Goal: Entertainment & Leisure: Consume media (video, audio)

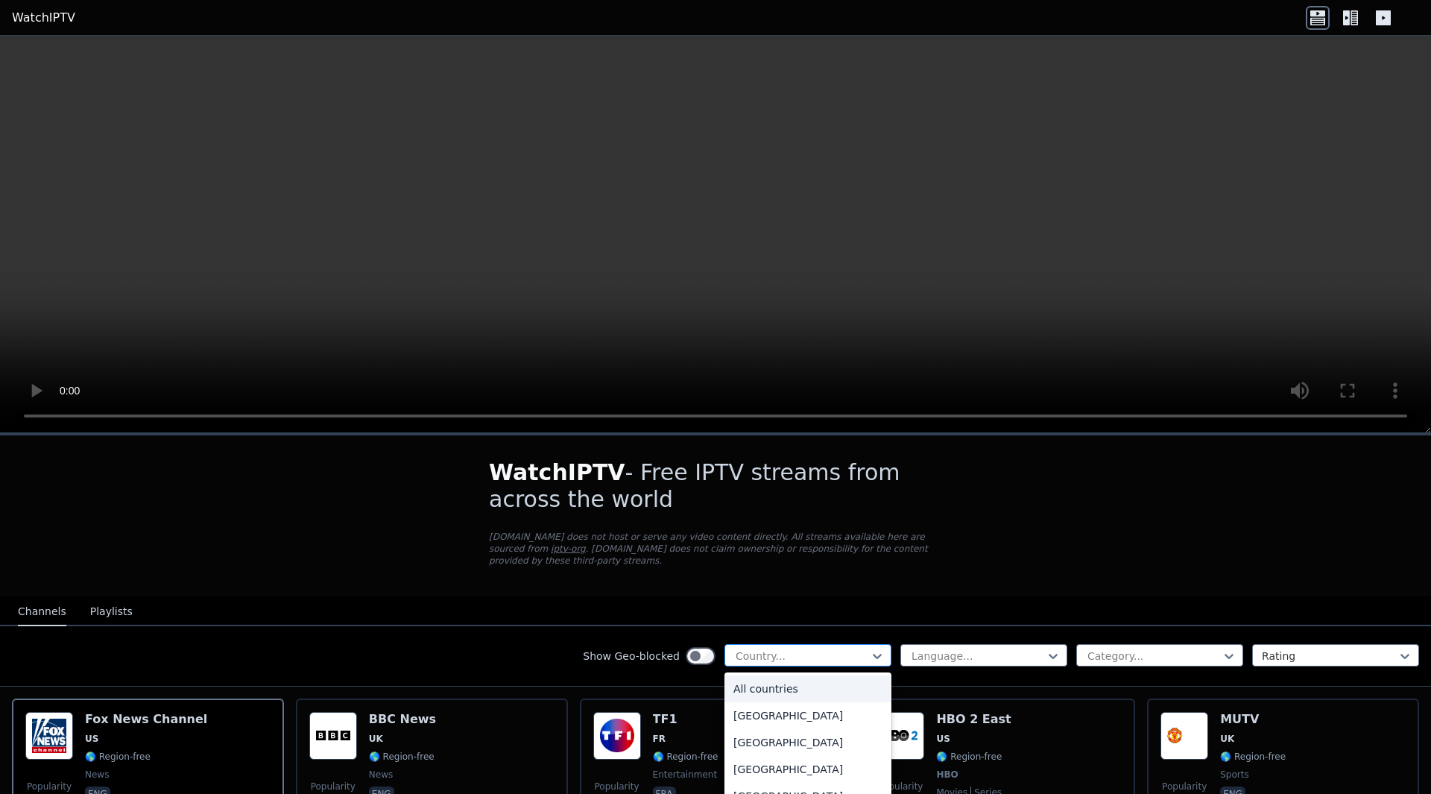
click at [762, 649] on div at bounding box center [802, 656] width 136 height 15
type input "****"
click at [771, 681] on div "Turkey" at bounding box center [808, 688] width 167 height 27
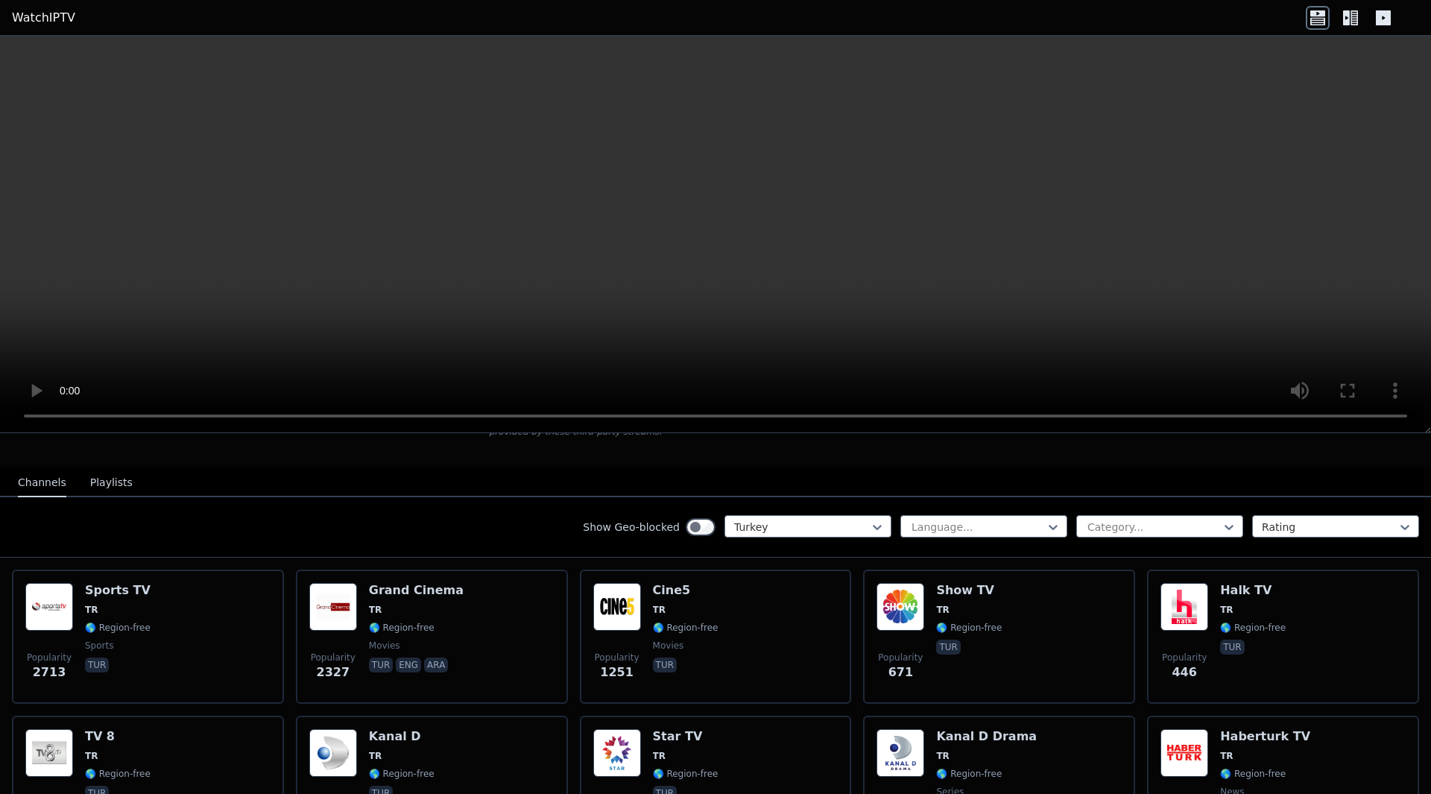
scroll to position [127, 0]
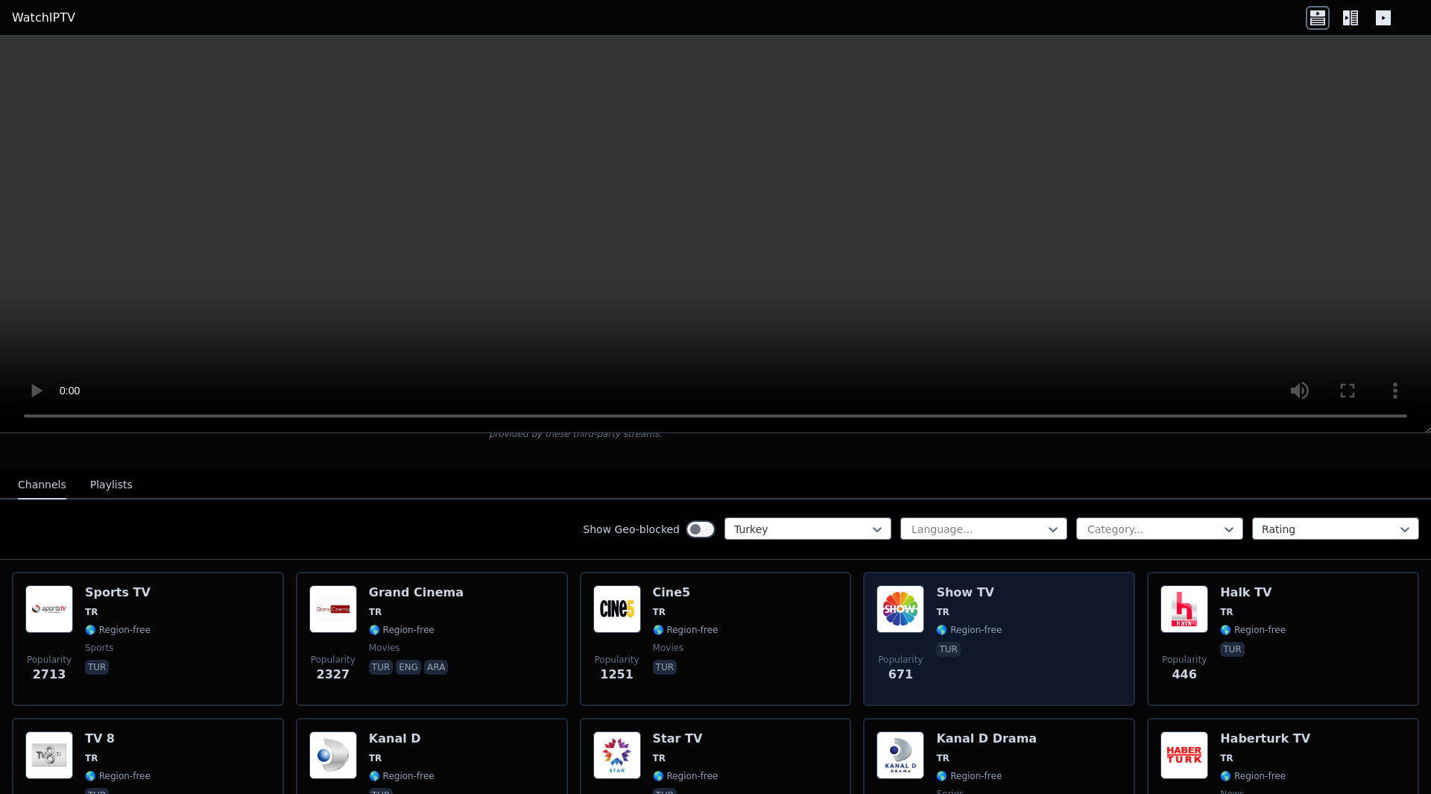
click at [936, 642] on p "tur" at bounding box center [948, 649] width 24 height 15
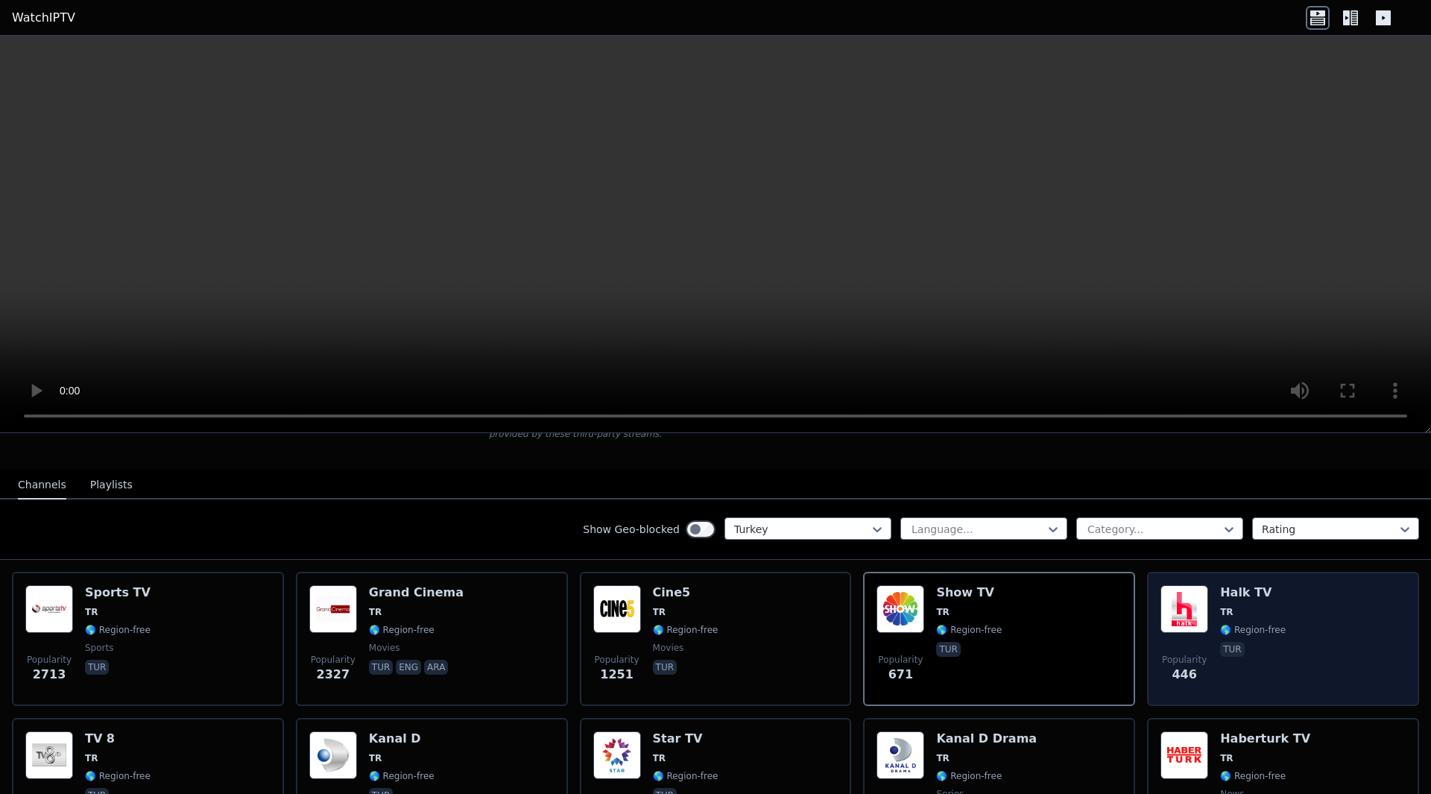
click at [1331, 585] on div "Popularity 446 Halk TV TR 🌎 Region-free tur" at bounding box center [1283, 638] width 245 height 107
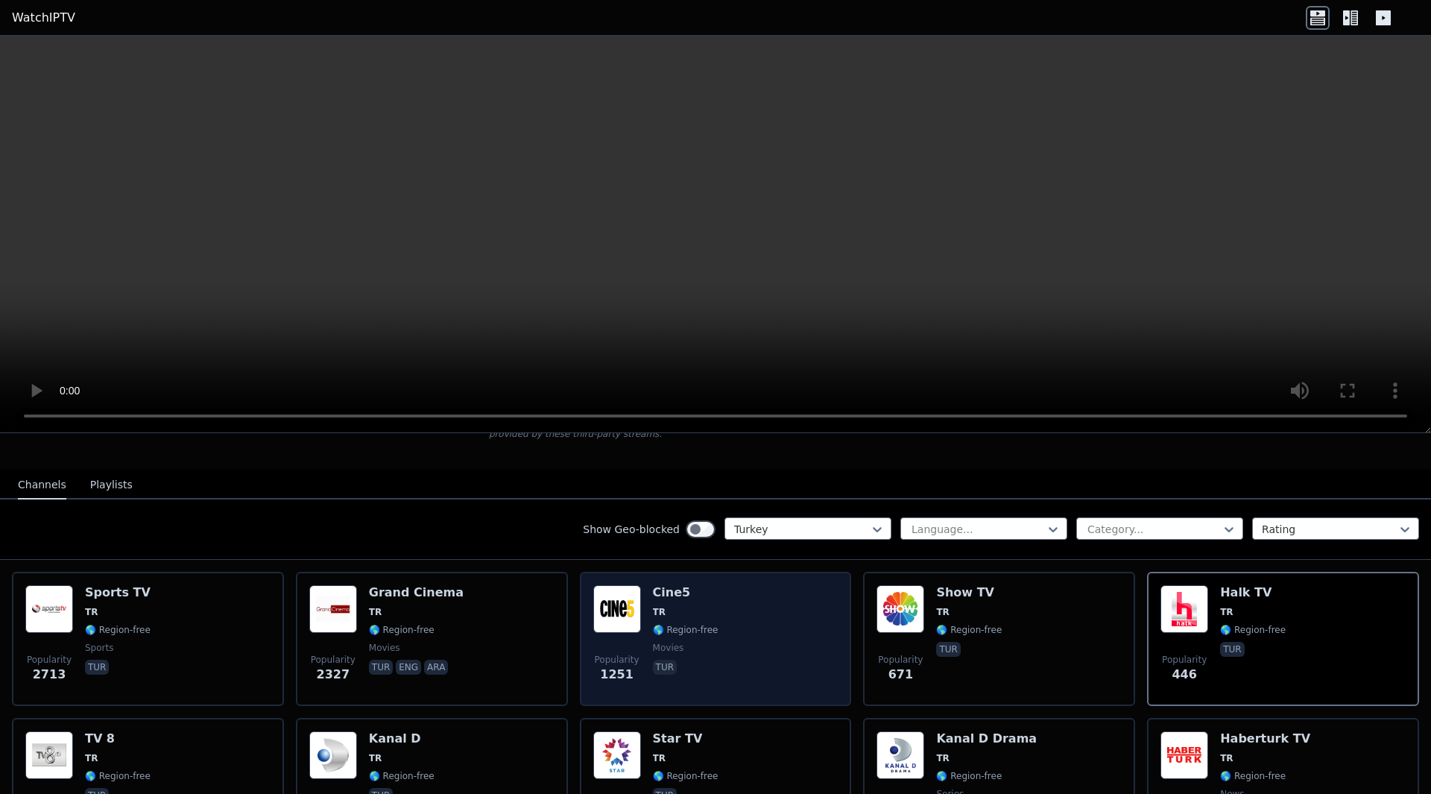
click at [725, 638] on div "Popularity 1251 Cine5 TR 🌎 Region-free movies tur" at bounding box center [715, 638] width 245 height 107
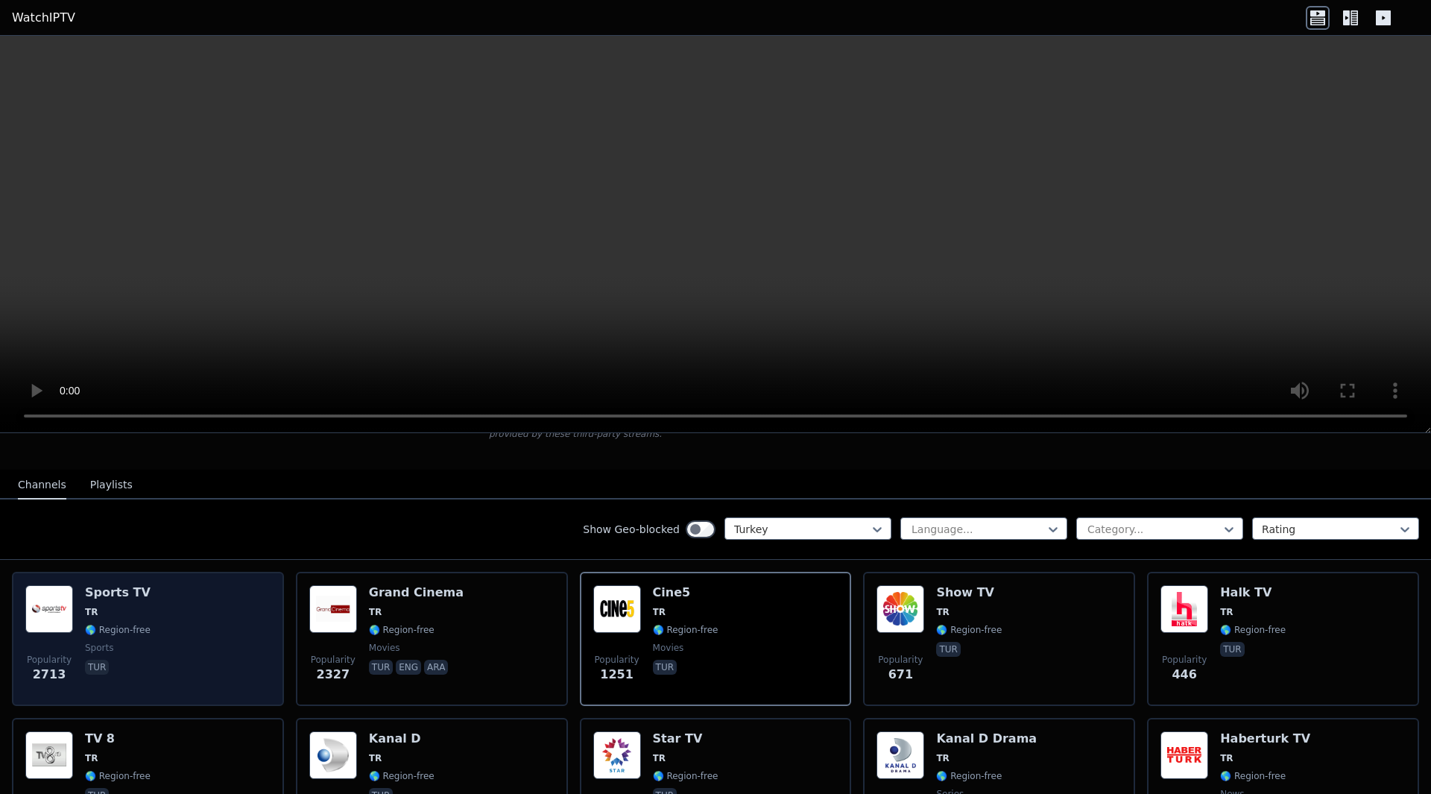
click at [186, 617] on div "Popularity 2713 Sports TV TR 🌎 Region-free sports tur" at bounding box center [147, 638] width 245 height 107
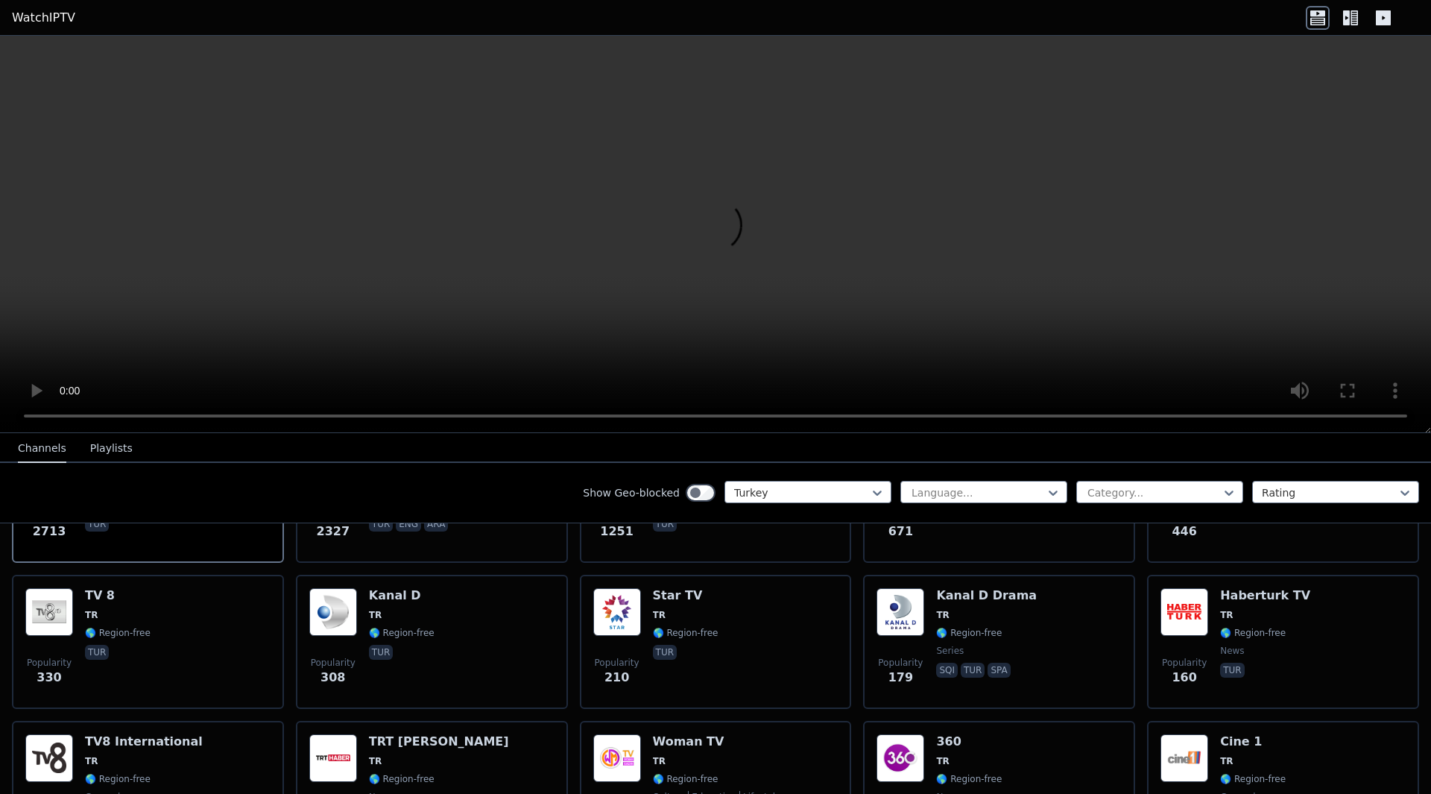
scroll to position [276, 0]
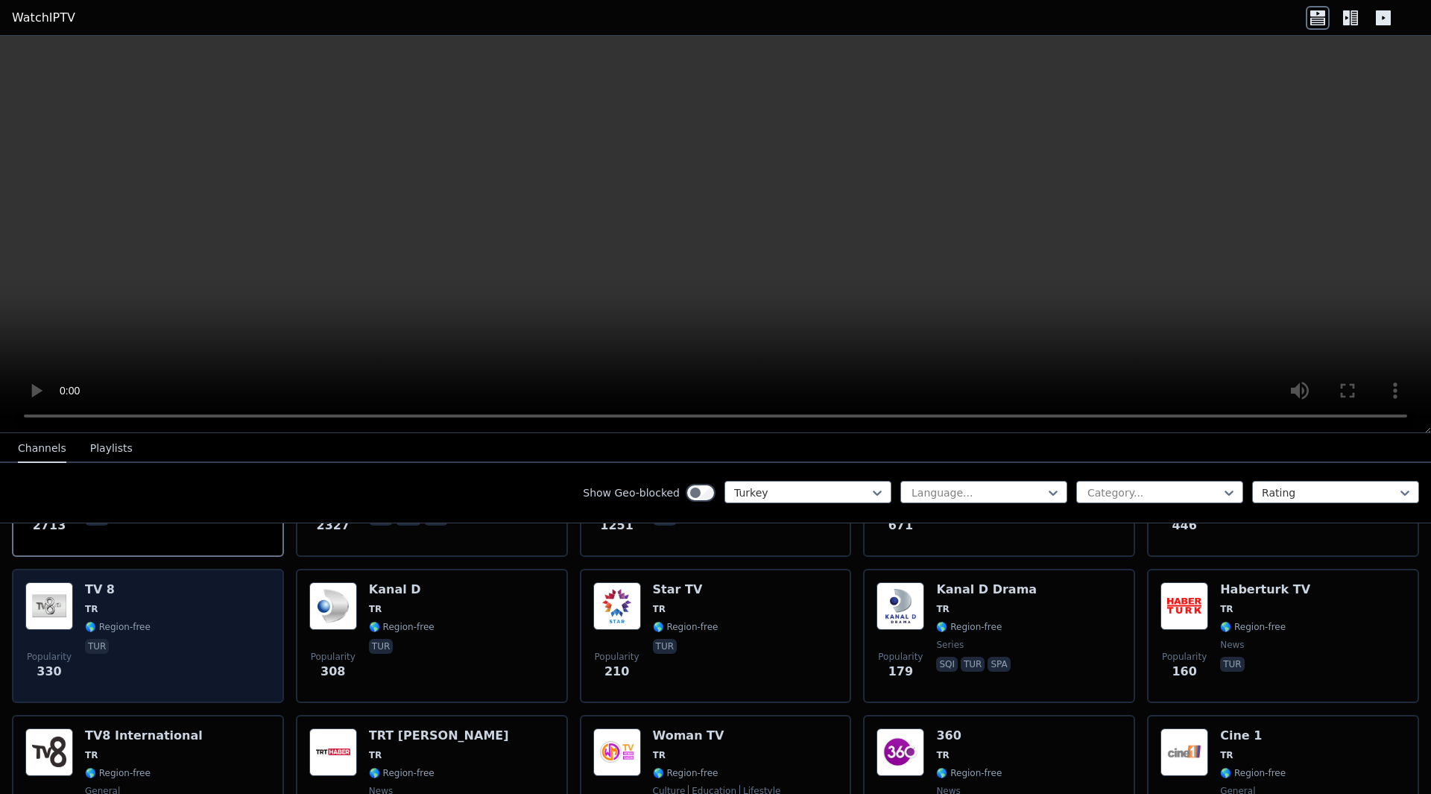
click at [207, 625] on div "Popularity 330 TV 8 TR 🌎 Region-free tur" at bounding box center [147, 635] width 245 height 107
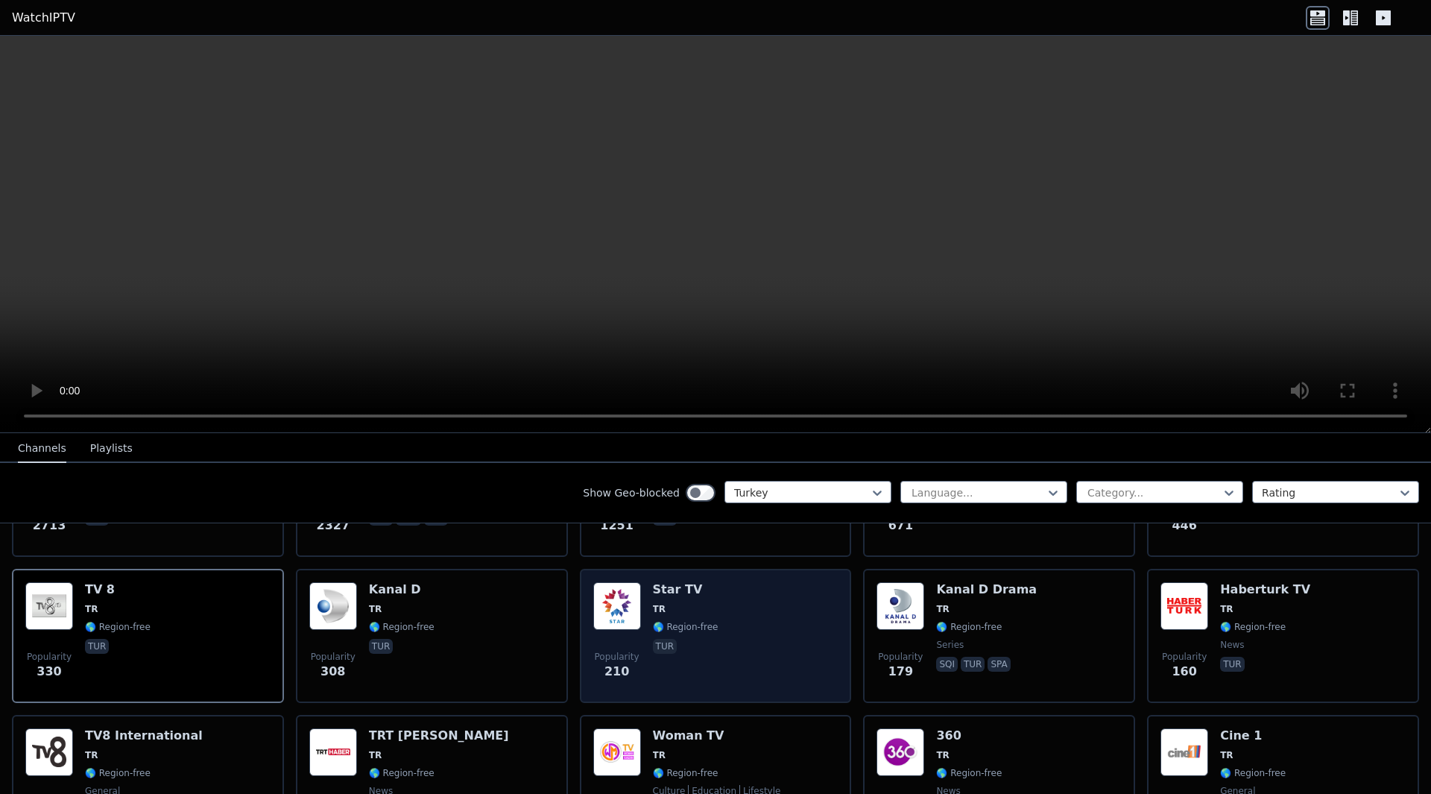
click at [722, 644] on div "Popularity 210 Star TV TR 🌎 Region-free tur" at bounding box center [715, 635] width 245 height 107
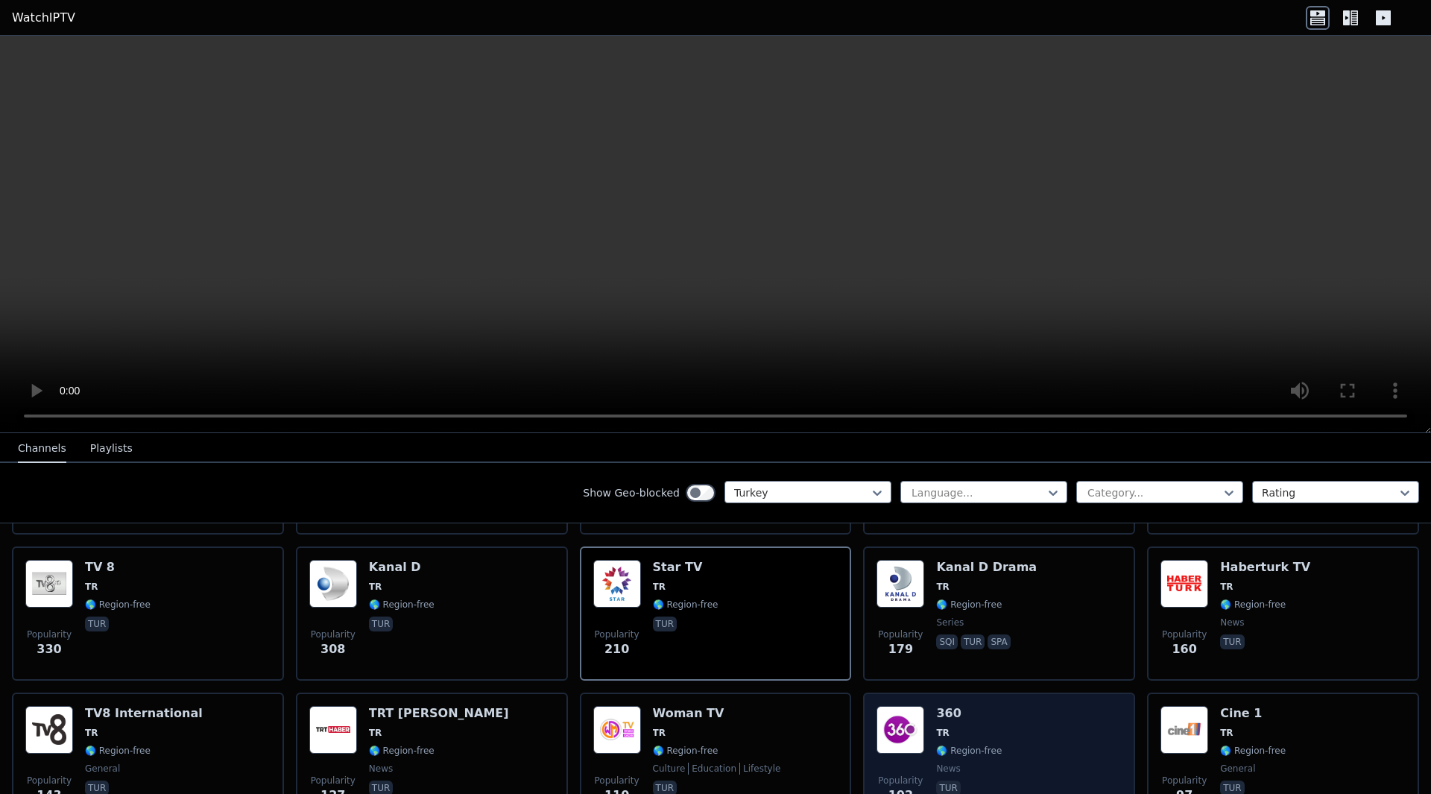
click at [991, 710] on div "Popularity 102 360 TR 🌎 Region-free news tur" at bounding box center [999, 759] width 245 height 107
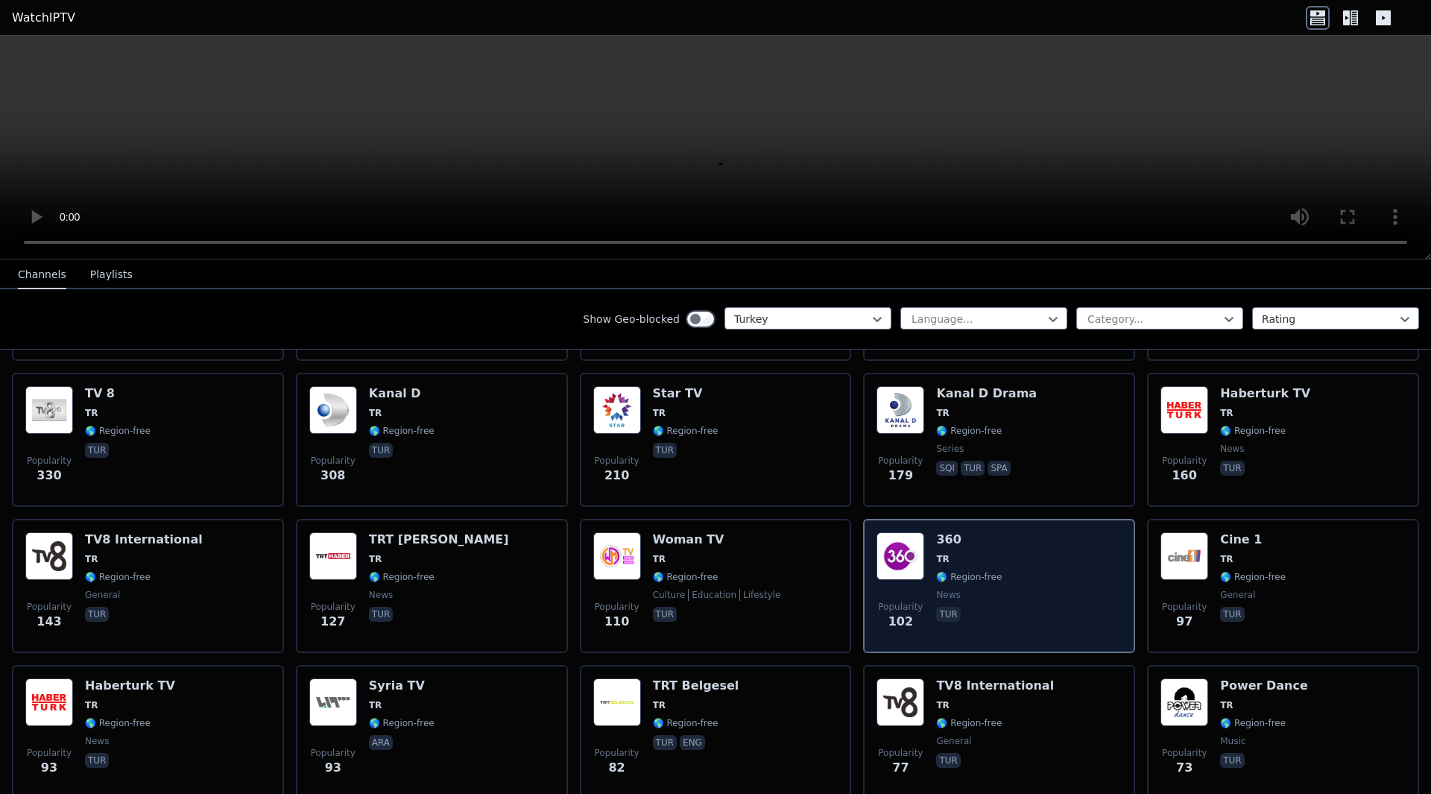
scroll to position [596, 0]
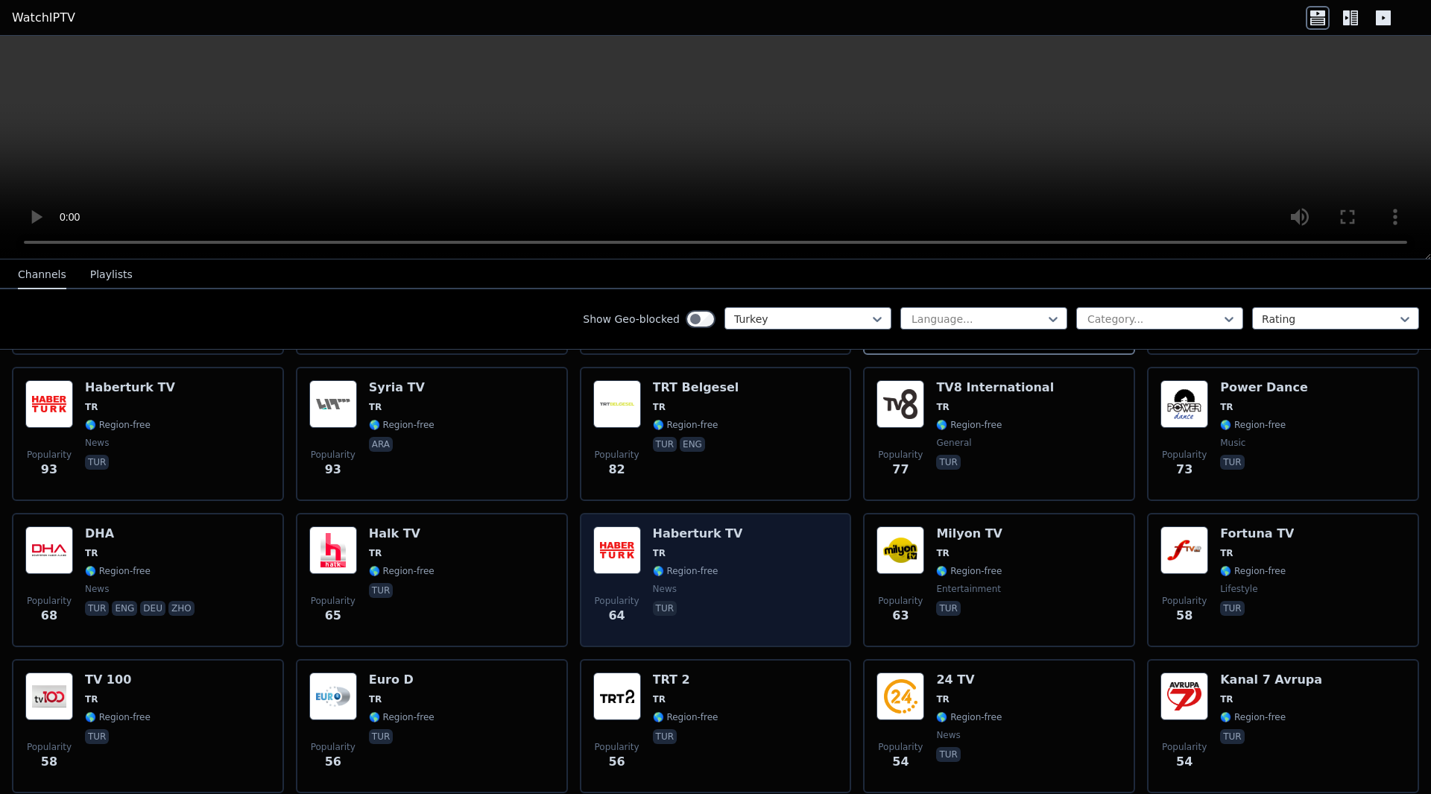
click at [729, 582] on div "Popularity 64 Haberturk TV TR 🌎 Region-free news tur" at bounding box center [715, 579] width 245 height 107
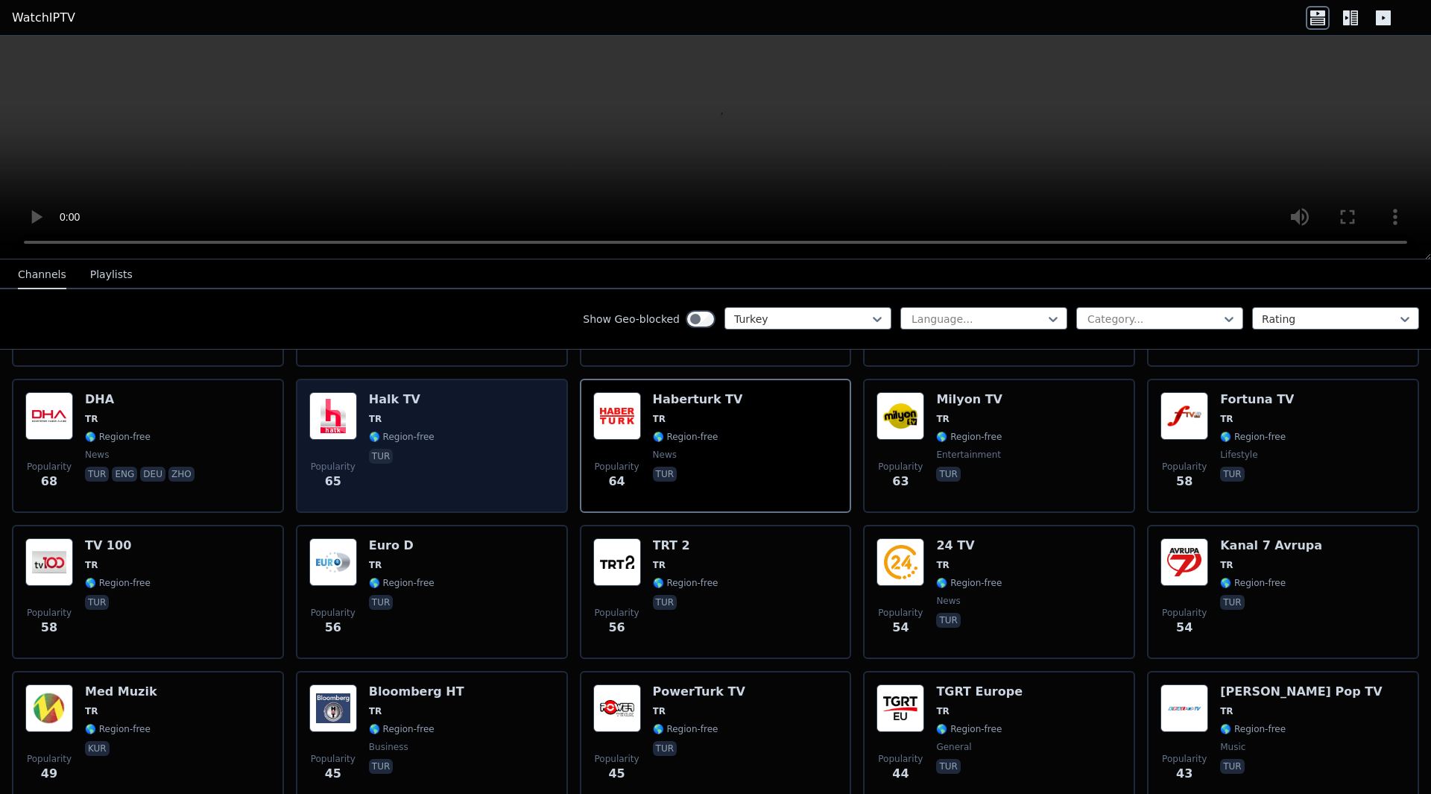
scroll to position [745, 0]
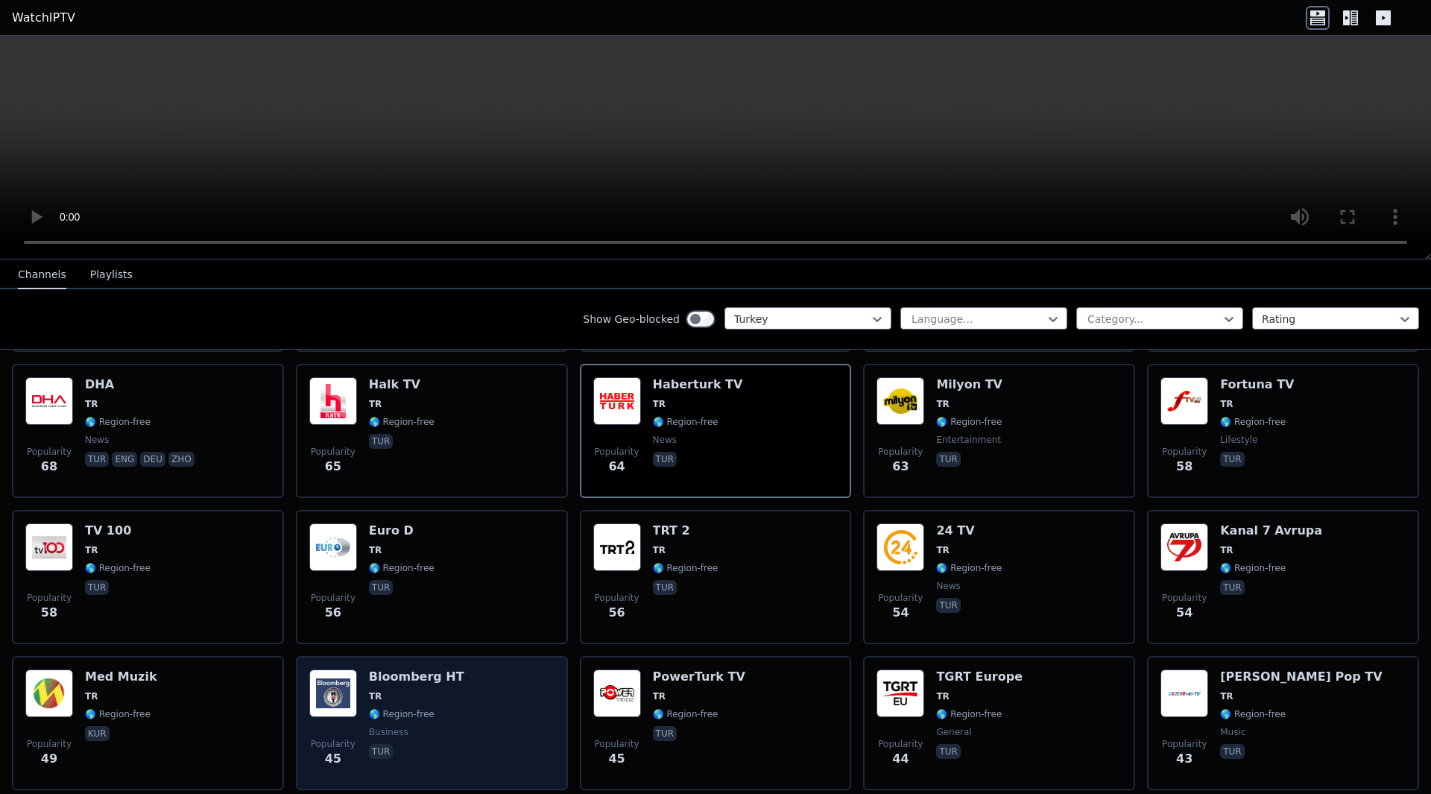
click at [474, 709] on div "Popularity 45 Bloomberg HT TR 🌎 Region-free business tur" at bounding box center [431, 722] width 245 height 107
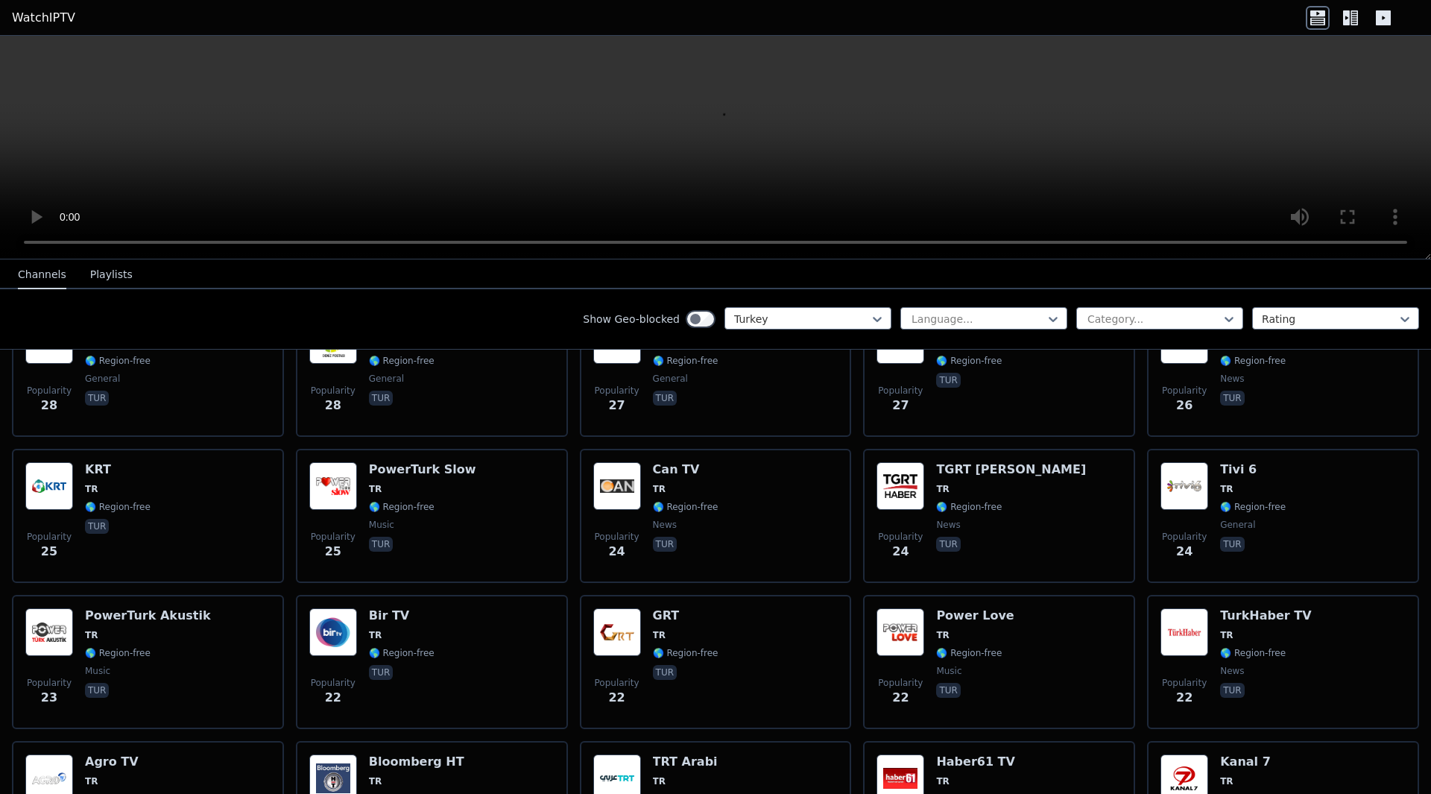
scroll to position [1715, 0]
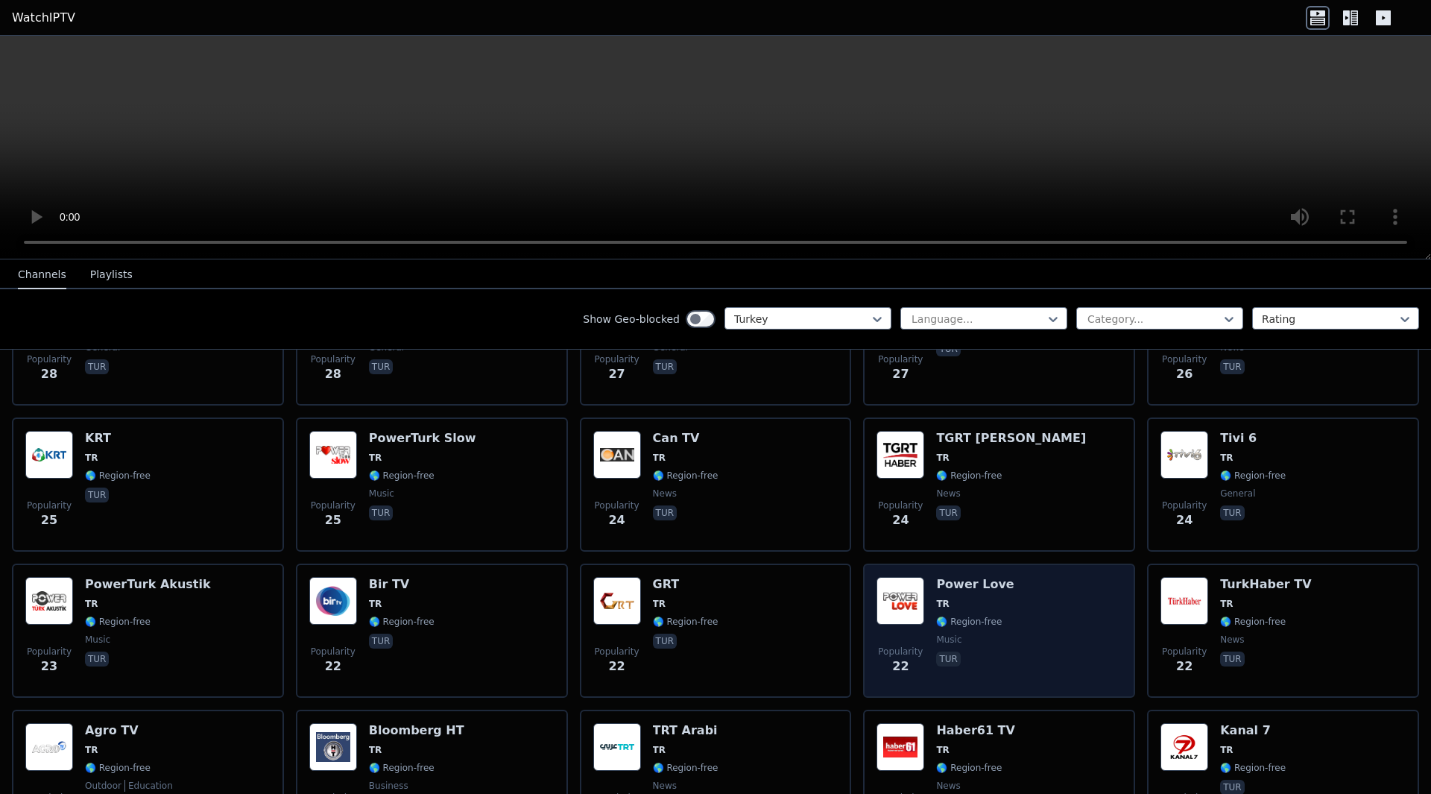
click at [1060, 611] on div "Popularity 22 Power Love TR 🌎 Region-free music tur" at bounding box center [999, 630] width 245 height 107
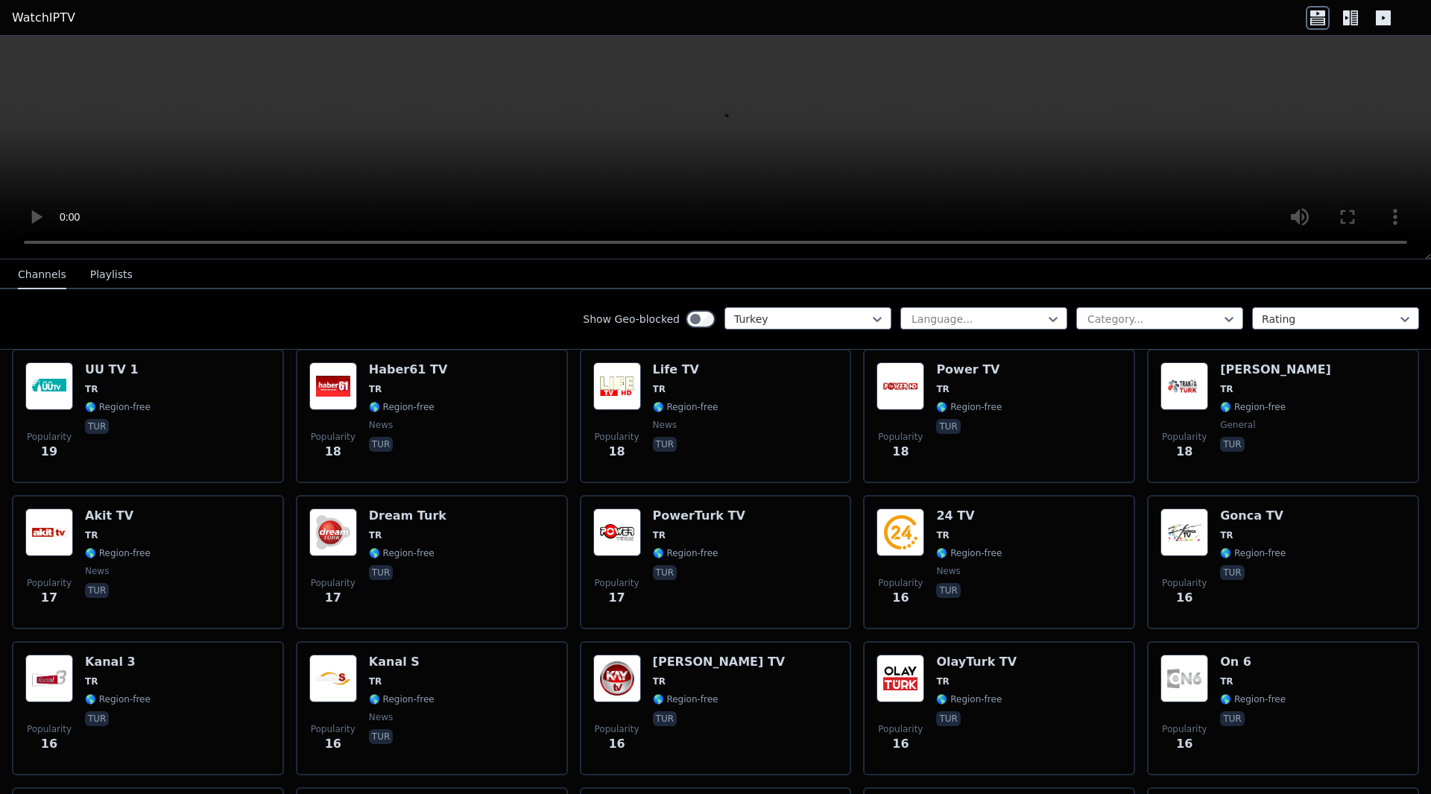
scroll to position [2386, 0]
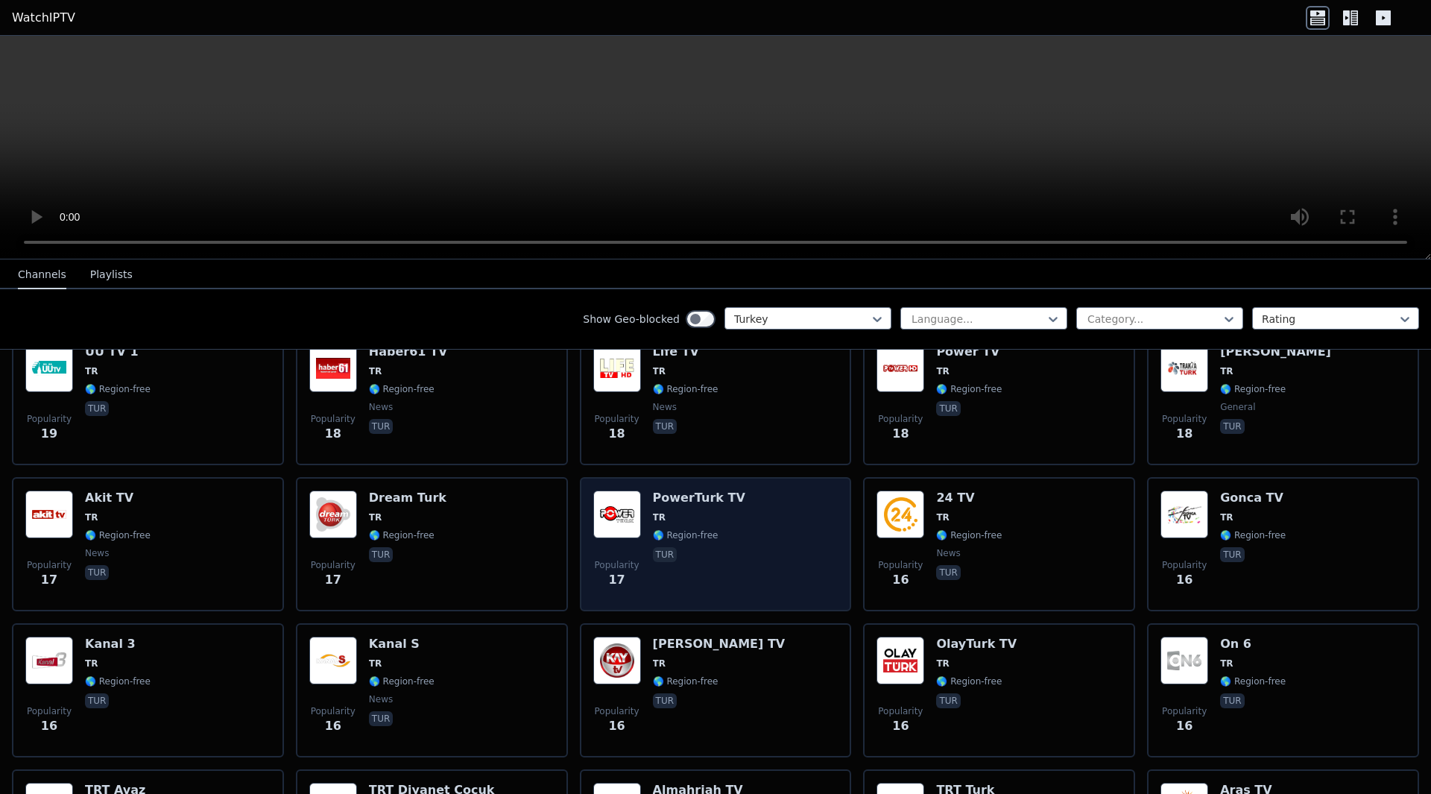
click at [789, 530] on div "Popularity 17 PowerTurk TV TR 🌎 Region-free tur" at bounding box center [715, 544] width 245 height 107
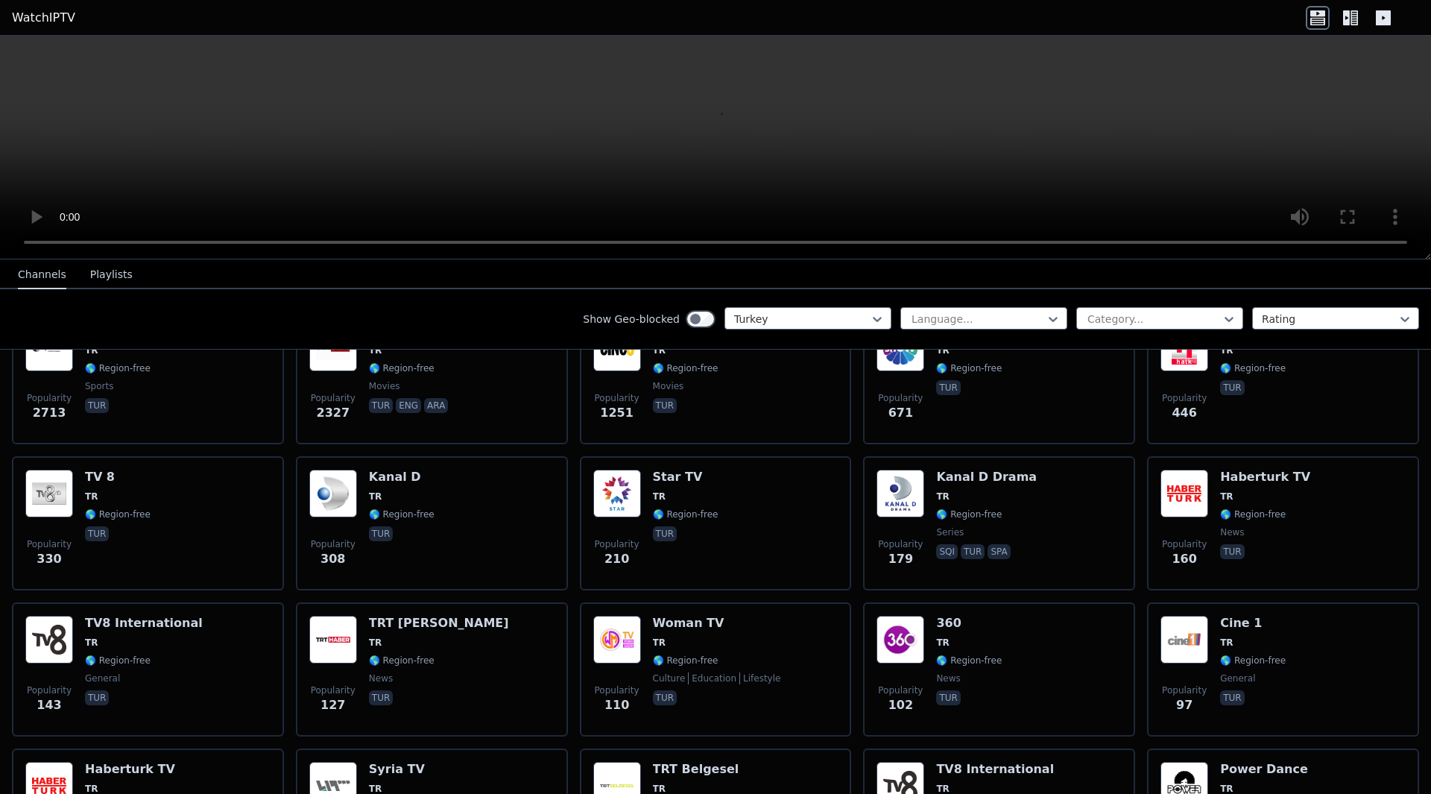
scroll to position [0, 0]
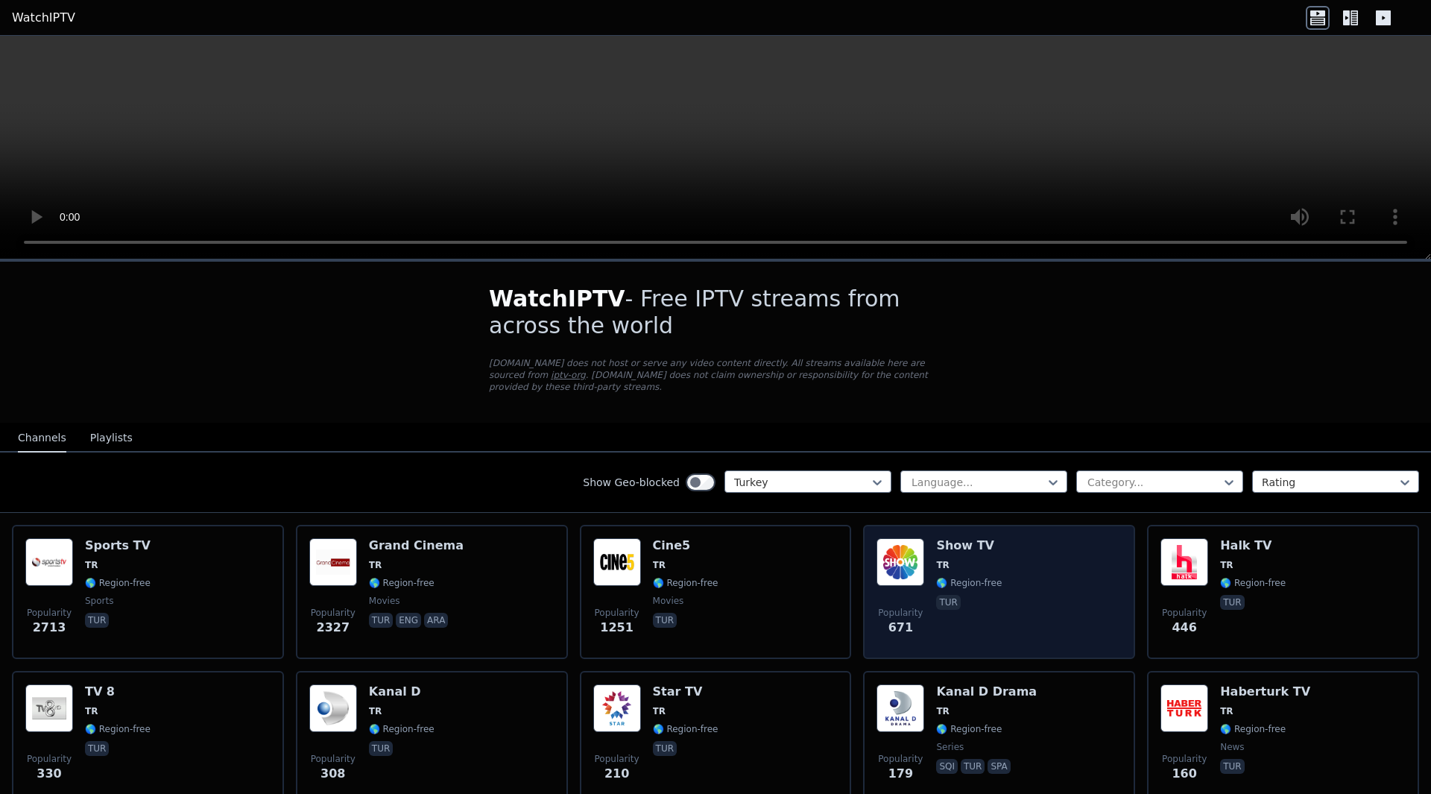
click at [983, 614] on div "Show TV TR 🌎 Region-free tur" at bounding box center [969, 591] width 66 height 107
